Goal: Book appointment/travel/reservation

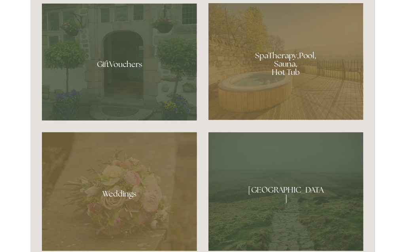
scroll to position [632, 0]
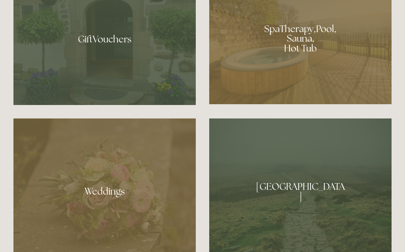
click at [265, 51] on div at bounding box center [300, 35] width 182 height 137
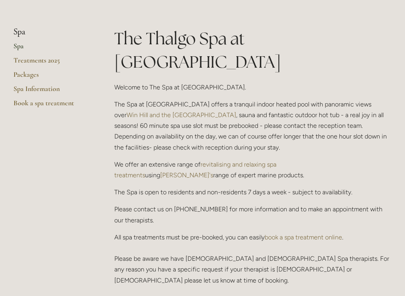
scroll to position [180, 0]
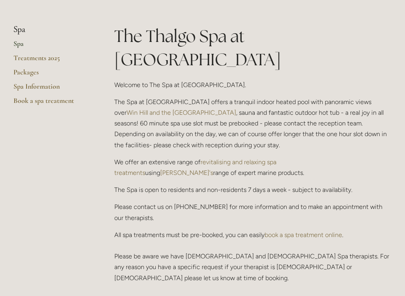
click at [37, 59] on link "Treatments 2025" at bounding box center [51, 60] width 76 height 14
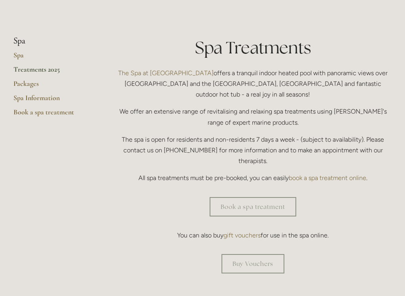
scroll to position [169, 0]
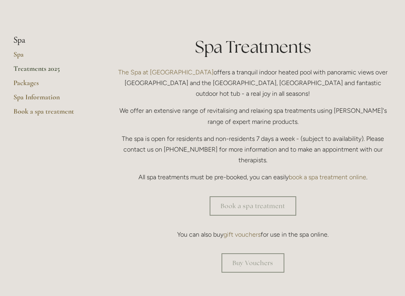
click at [238, 196] on link "Book a spa treatment" at bounding box center [253, 205] width 87 height 19
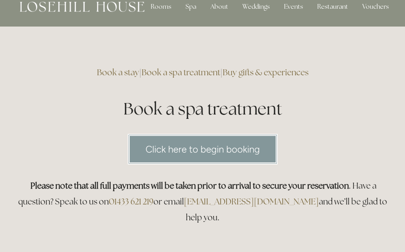
scroll to position [13, 0]
click at [160, 152] on link "Click here to begin booking" at bounding box center [203, 149] width 150 height 30
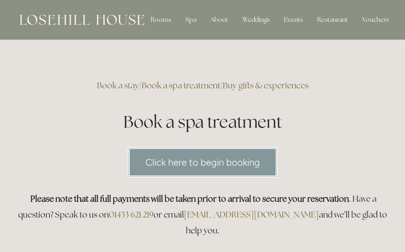
click at [158, 20] on div "Rooms" at bounding box center [160, 20] width 33 height 16
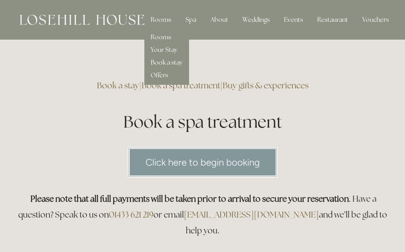
click at [156, 36] on link "Rooms" at bounding box center [161, 37] width 21 height 8
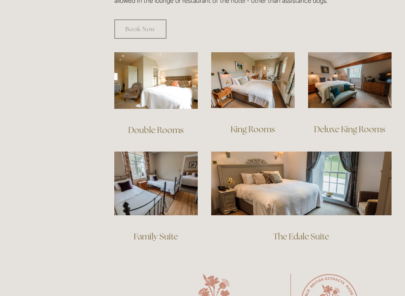
scroll to position [537, 0]
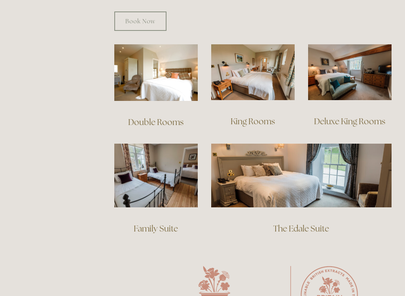
click at [298, 223] on link "The Edale Suite" at bounding box center [301, 228] width 56 height 11
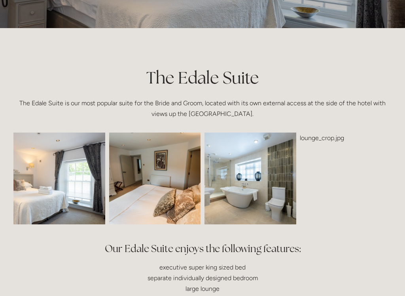
scroll to position [141, 0]
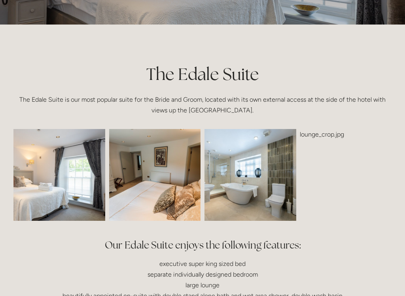
click at [47, 163] on img at bounding box center [41, 175] width 138 height 92
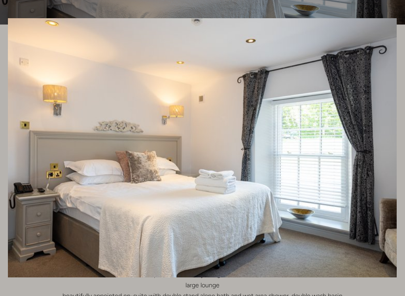
click at [48, 157] on img "Gallery" at bounding box center [202, 148] width 389 height 259
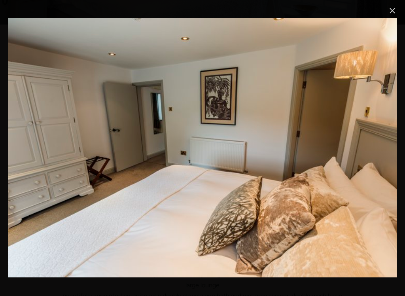
scroll to position [142, 0]
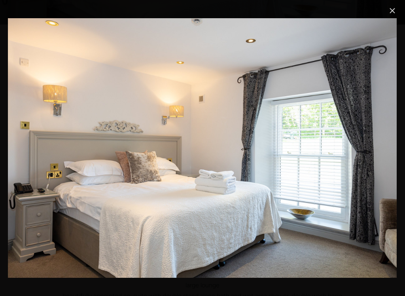
click at [397, 9] on link "Close" at bounding box center [392, 10] width 9 height 9
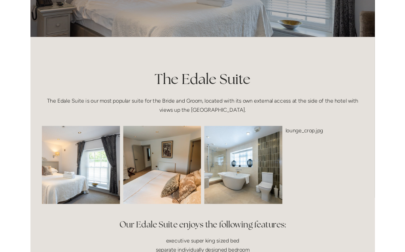
scroll to position [0, 0]
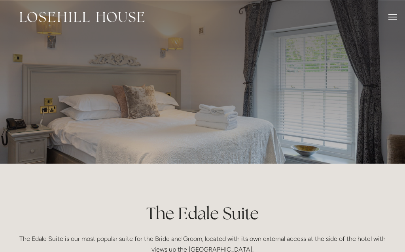
click at [395, 17] on div at bounding box center [392, 17] width 9 height 1
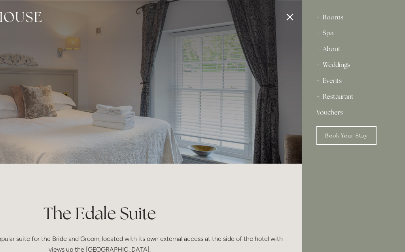
click at [358, 135] on link "Book Your Stay" at bounding box center [346, 135] width 60 height 19
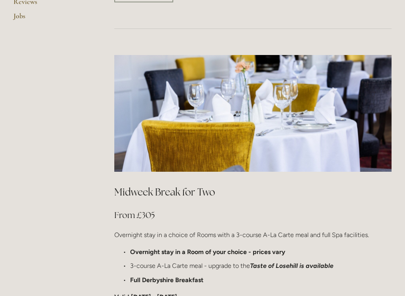
scroll to position [350, 0]
